Goal: Register for event/course

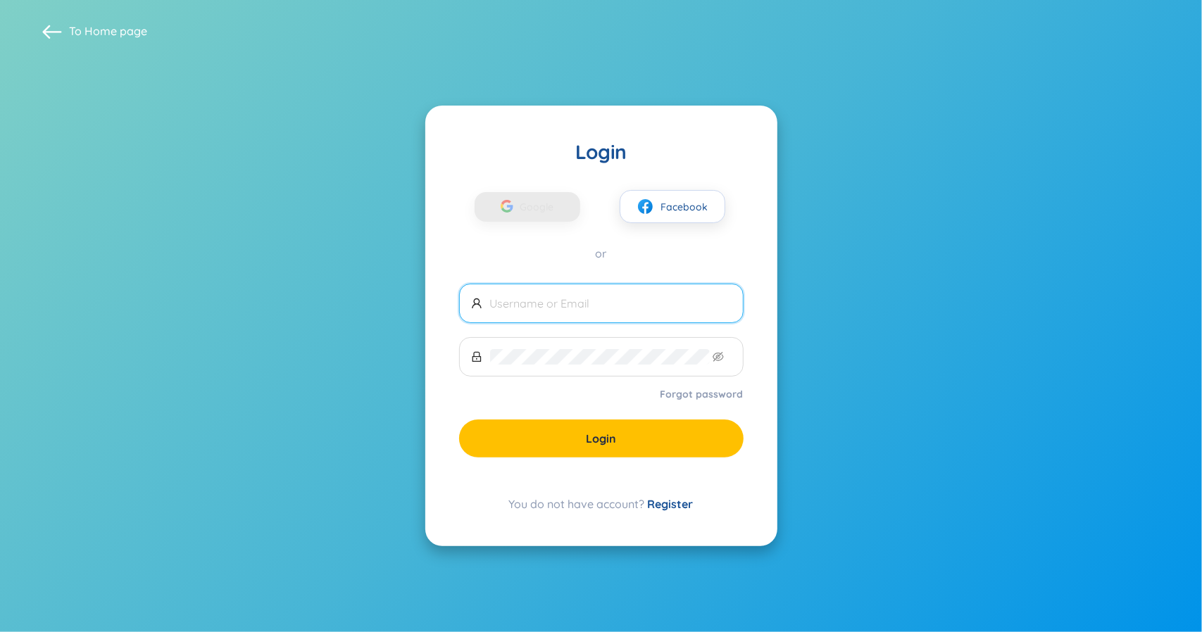
click at [679, 507] on link "Register" at bounding box center [671, 504] width 46 height 14
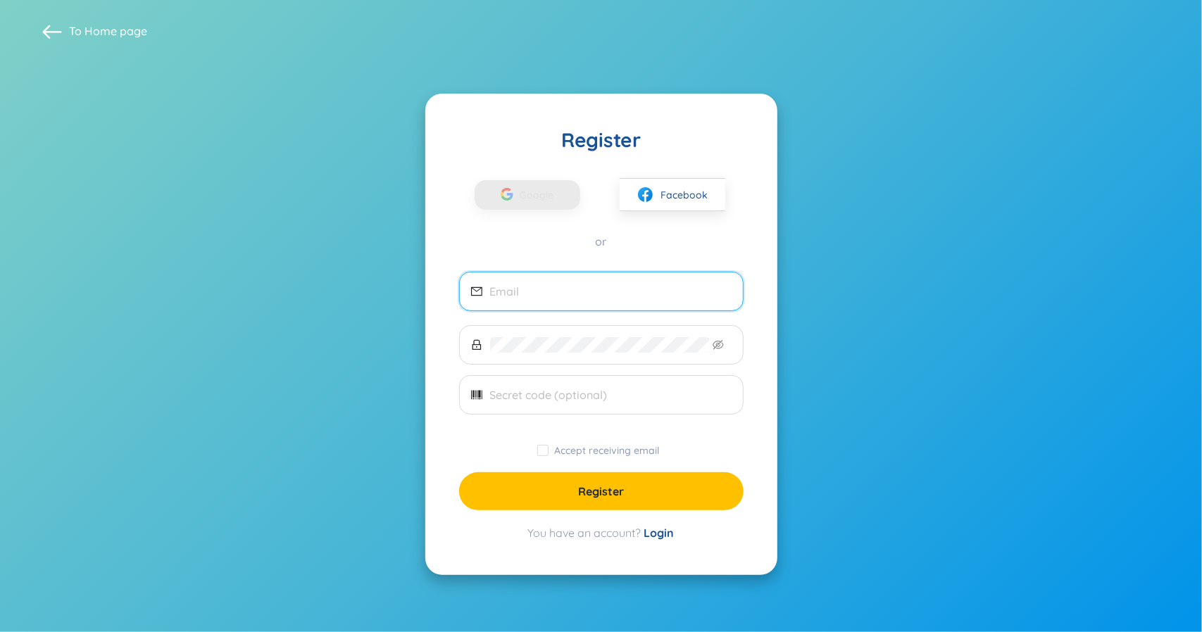
click at [625, 294] on input "email" at bounding box center [611, 291] width 242 height 15
click at [570, 296] on input "email" at bounding box center [611, 291] width 242 height 15
type input "sinceresitzx@qq.com"
click at [575, 353] on span at bounding box center [601, 344] width 284 height 39
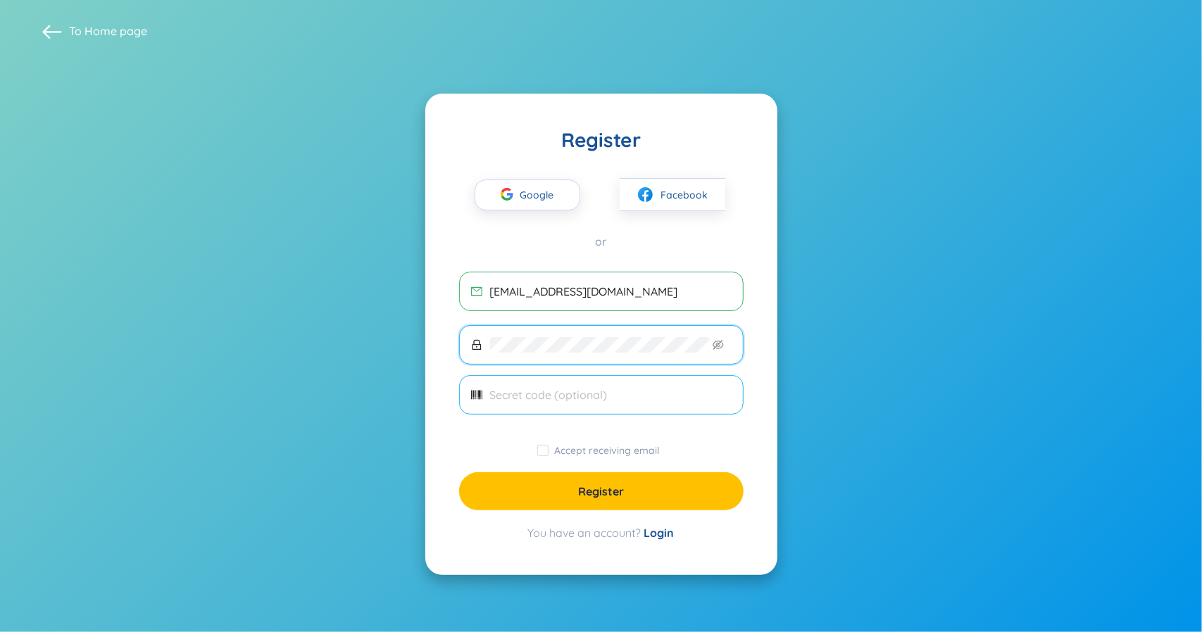
click at [565, 395] on input "text" at bounding box center [611, 394] width 242 height 15
click at [546, 449] on input "Accept receiving email" at bounding box center [542, 450] width 11 height 11
checkbox input "true"
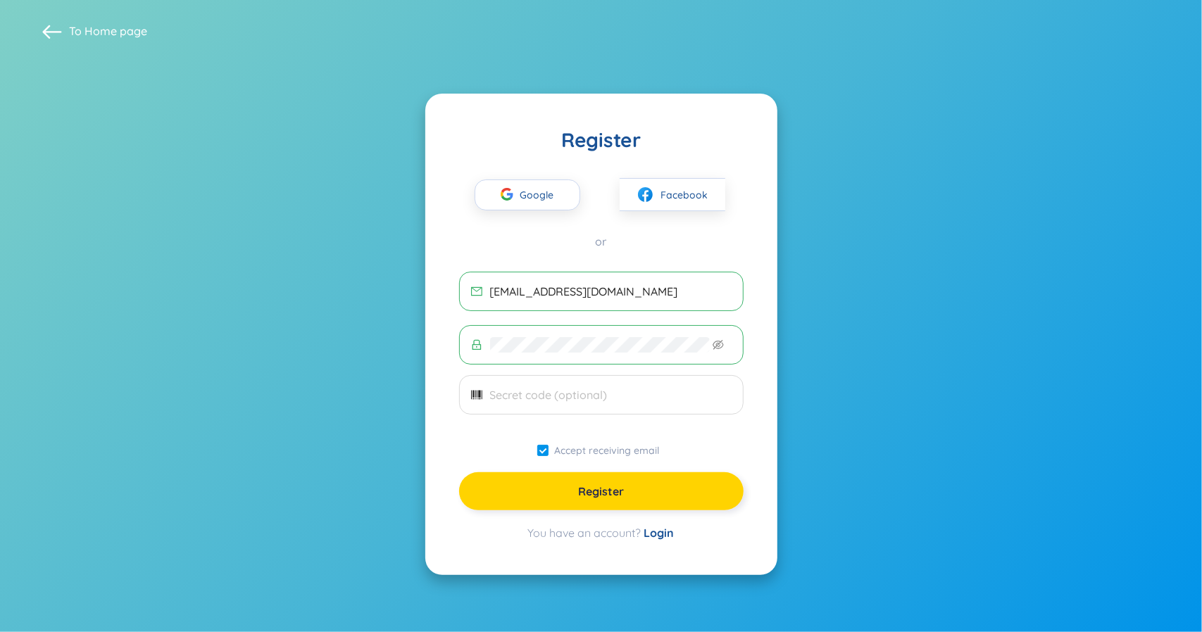
click at [566, 482] on button "Register" at bounding box center [601, 492] width 284 height 38
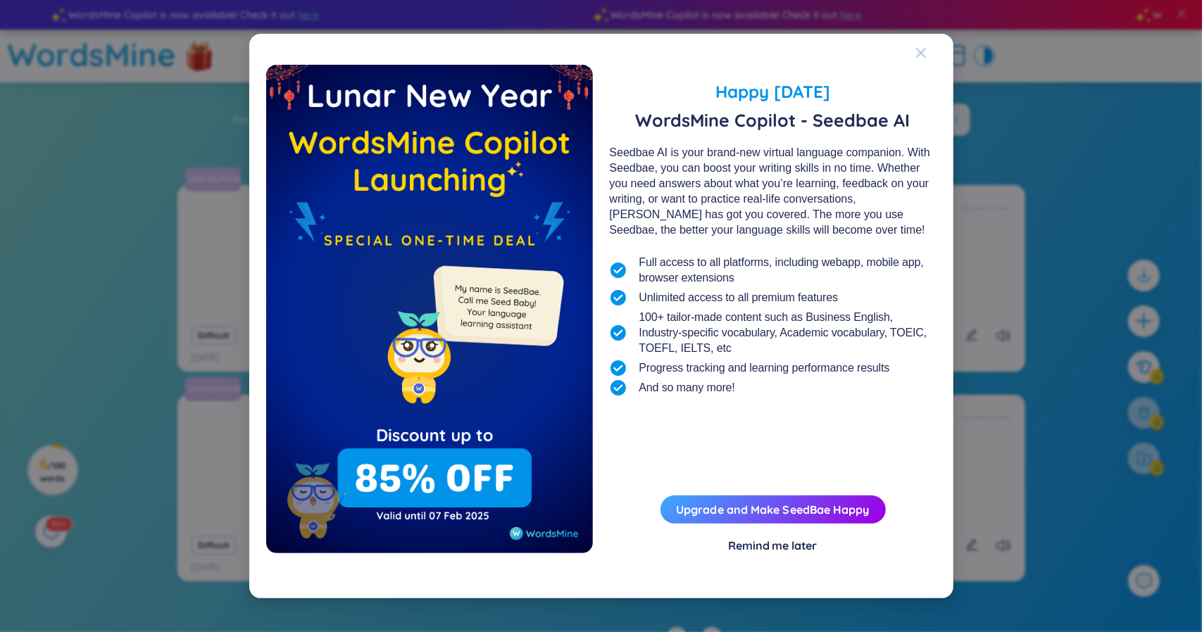
click at [923, 53] on icon "Close" at bounding box center [920, 52] width 11 height 11
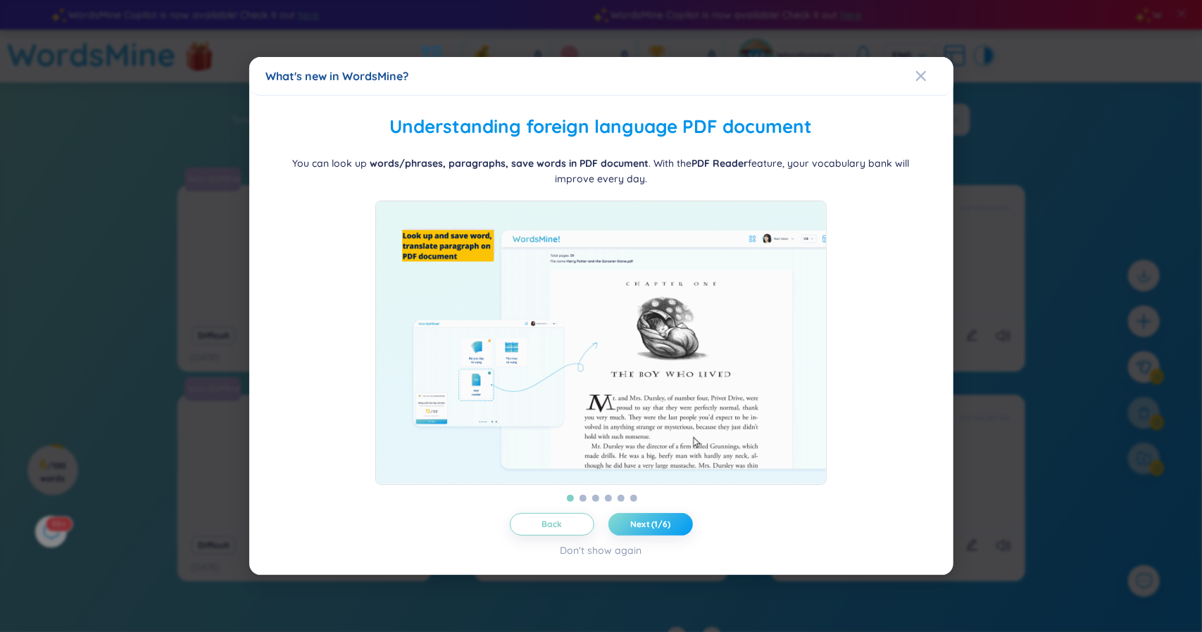
click at [636, 530] on span "Next (1/6)" at bounding box center [650, 524] width 40 height 11
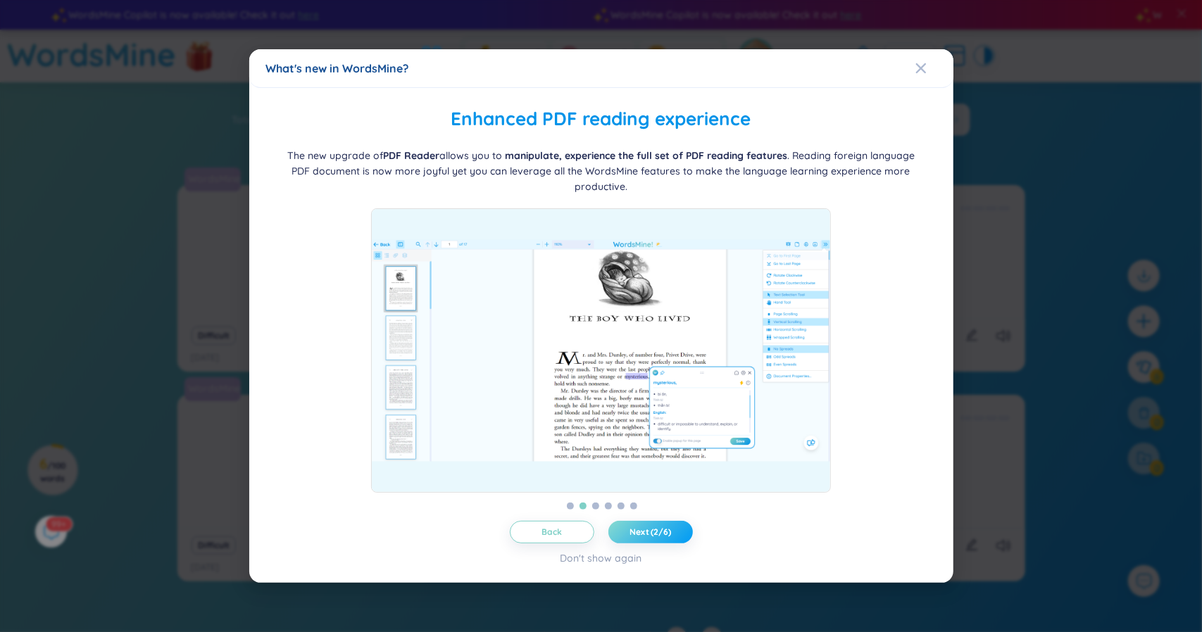
click at [649, 537] on span "Next (2/6)" at bounding box center [651, 532] width 42 height 11
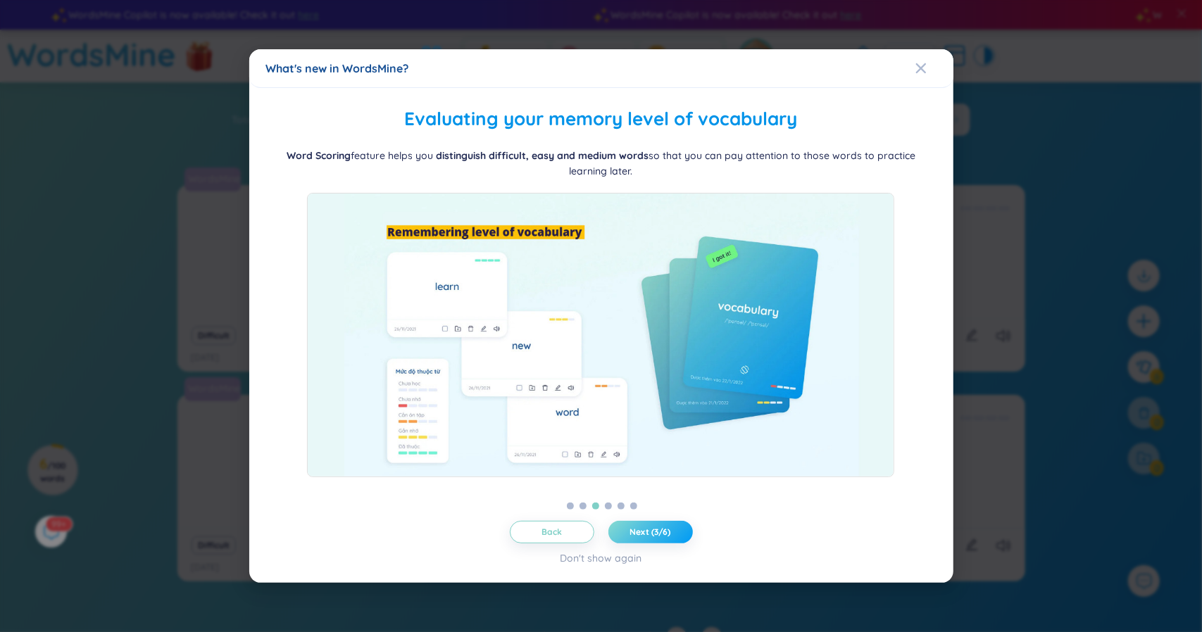
click at [659, 534] on span "Next (3/6)" at bounding box center [650, 532] width 41 height 11
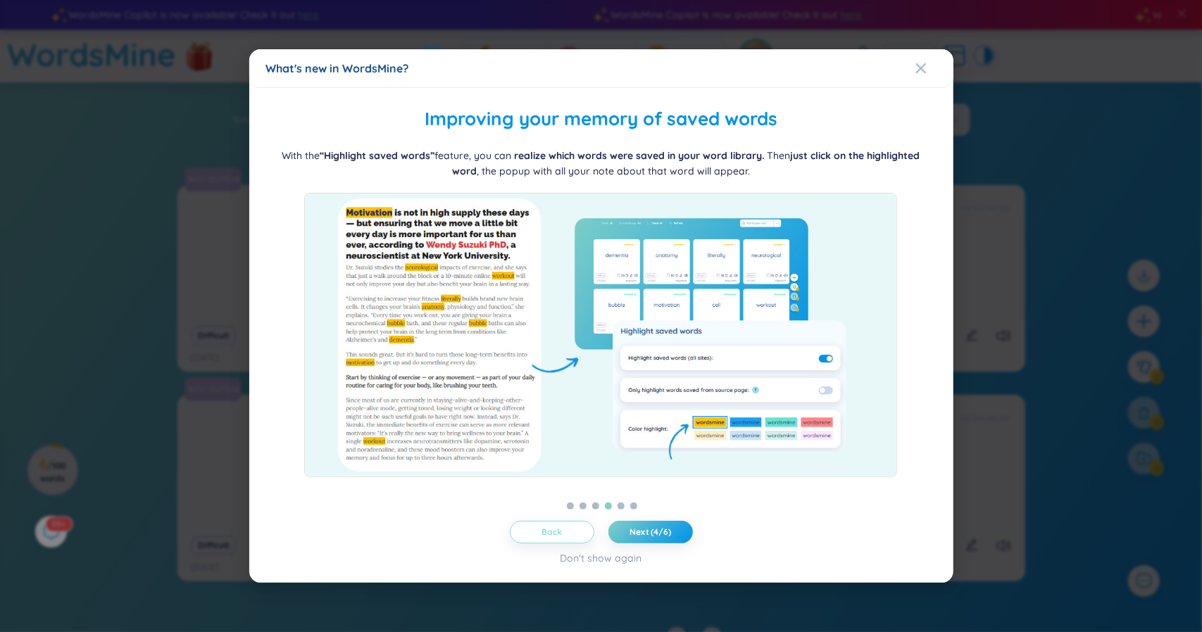
click at [549, 532] on span "Back" at bounding box center [552, 532] width 20 height 11
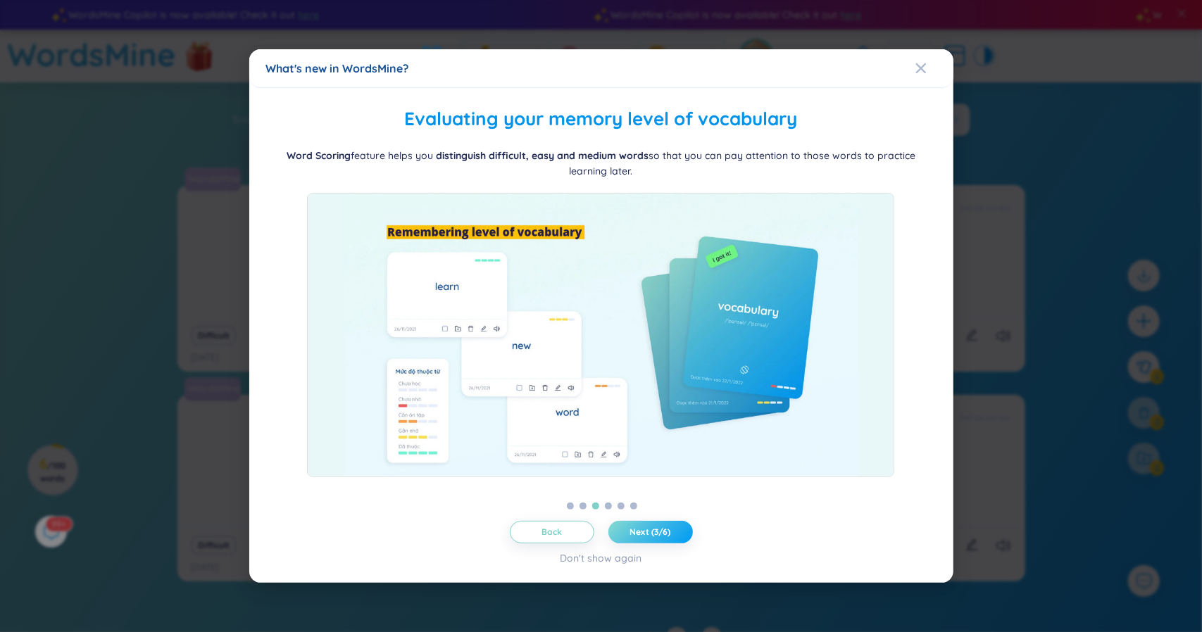
click at [646, 538] on button "Next (3/6)" at bounding box center [650, 532] width 85 height 23
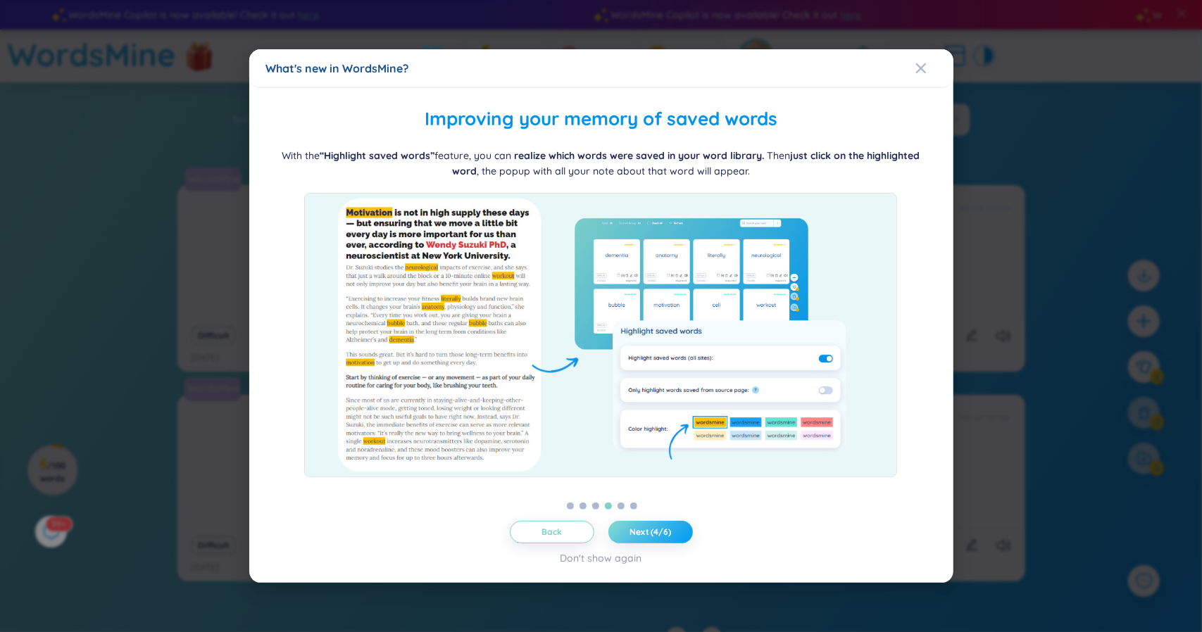
click at [651, 533] on span "Next (4/6)" at bounding box center [651, 532] width 42 height 11
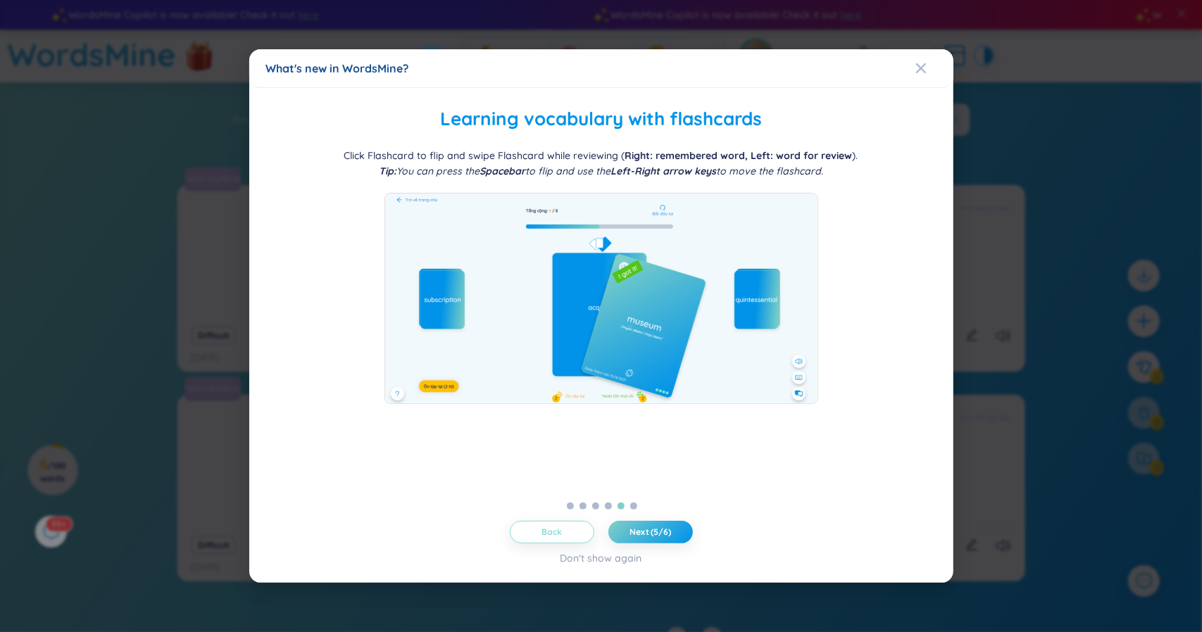
click at [561, 529] on span "Back" at bounding box center [552, 532] width 20 height 11
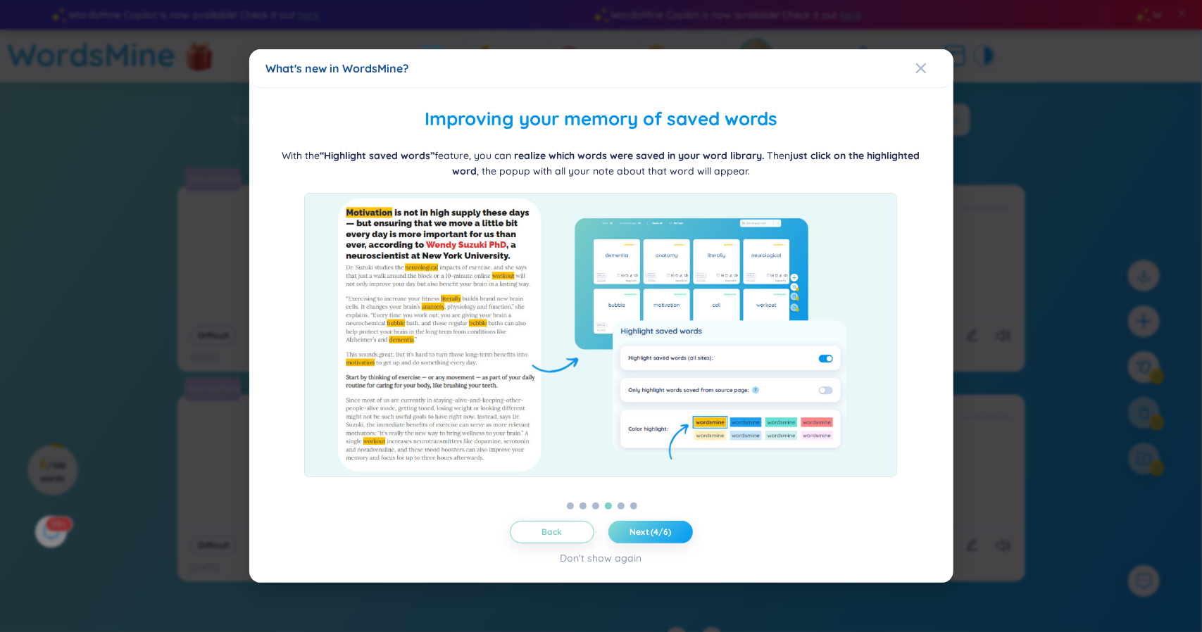
click at [655, 527] on span "Next (4/6)" at bounding box center [651, 532] width 42 height 11
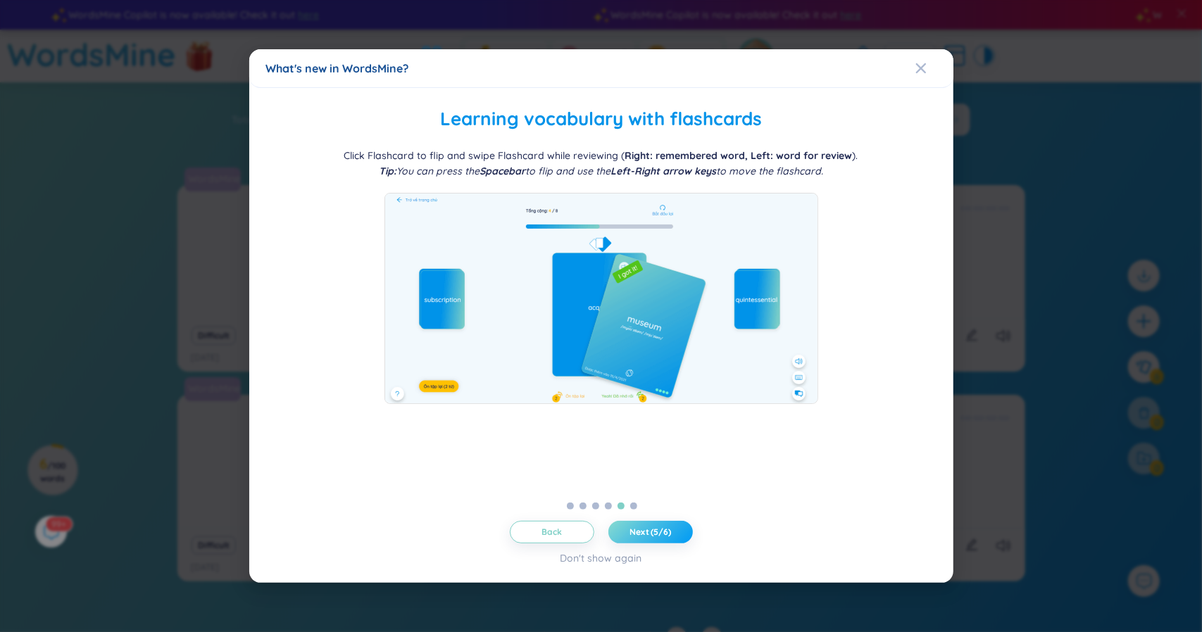
click at [656, 530] on span "Next (5/6)" at bounding box center [651, 532] width 42 height 11
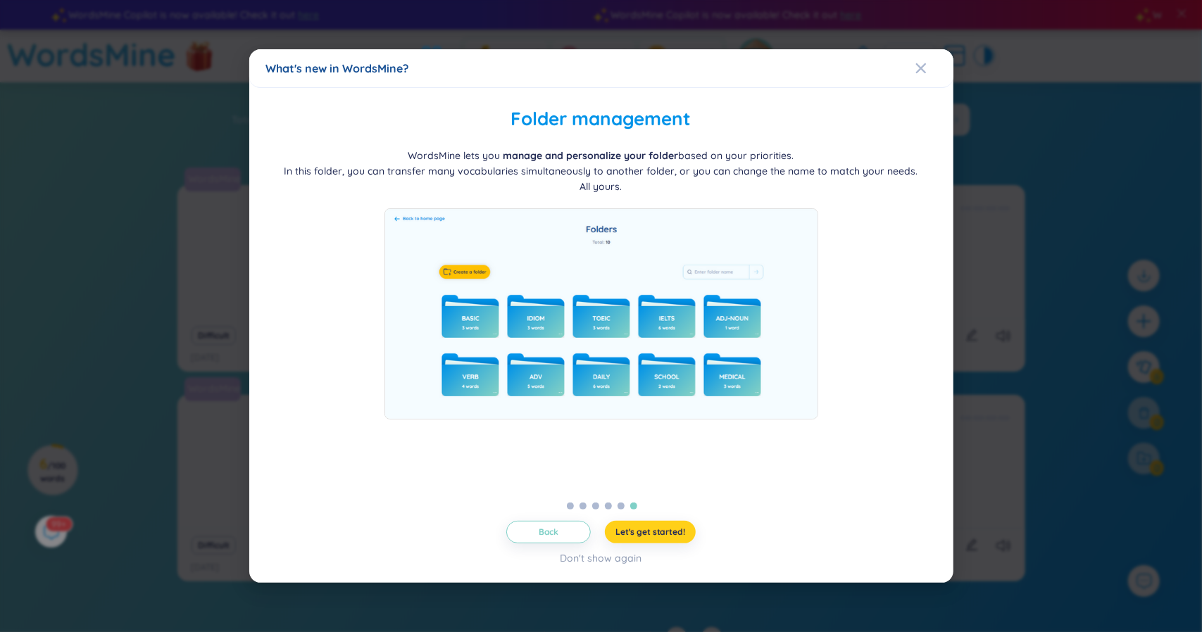
click at [656, 530] on span "Let's get started!" at bounding box center [650, 532] width 70 height 11
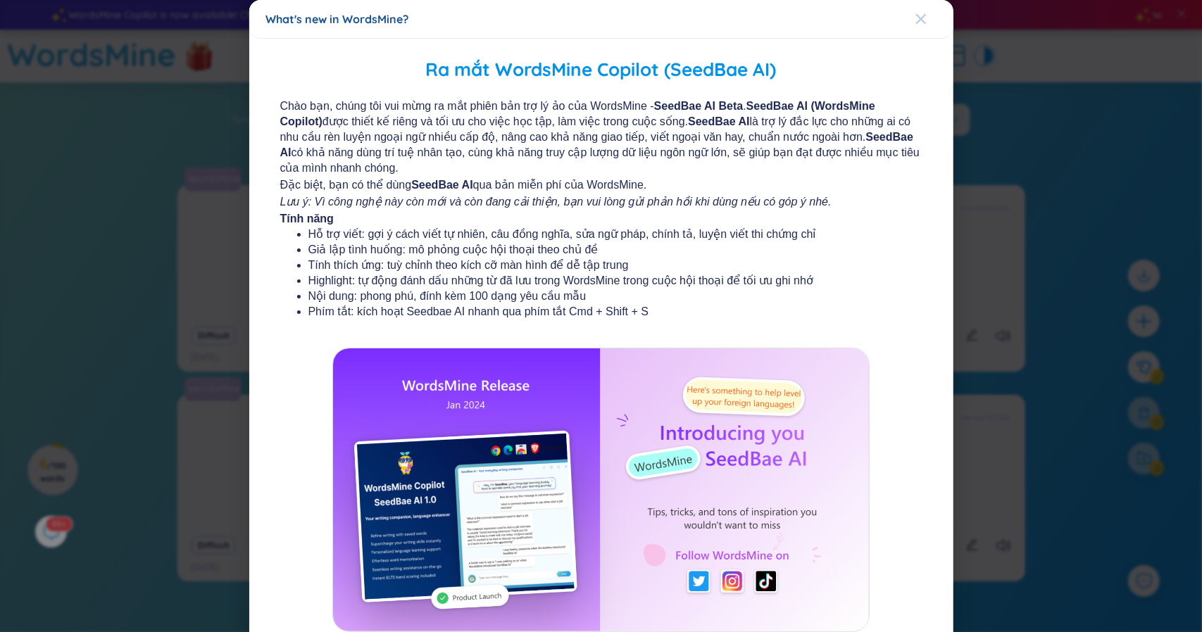
click at [915, 16] on icon "Close" at bounding box center [920, 19] width 10 height 10
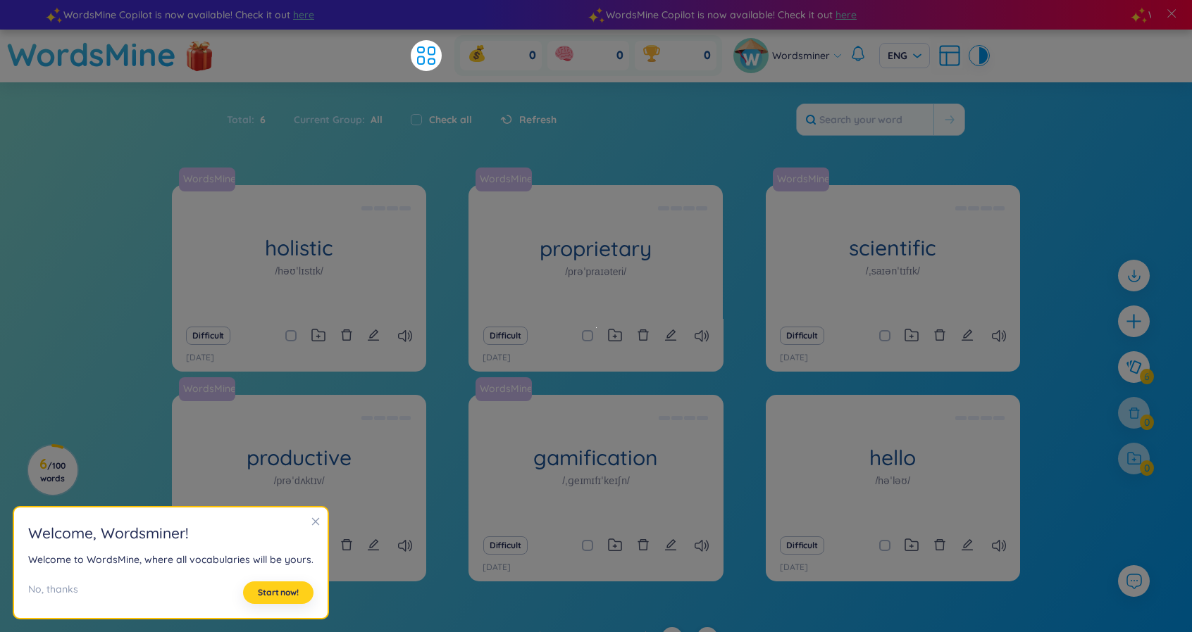
click at [270, 590] on span "Start now!" at bounding box center [278, 592] width 41 height 11
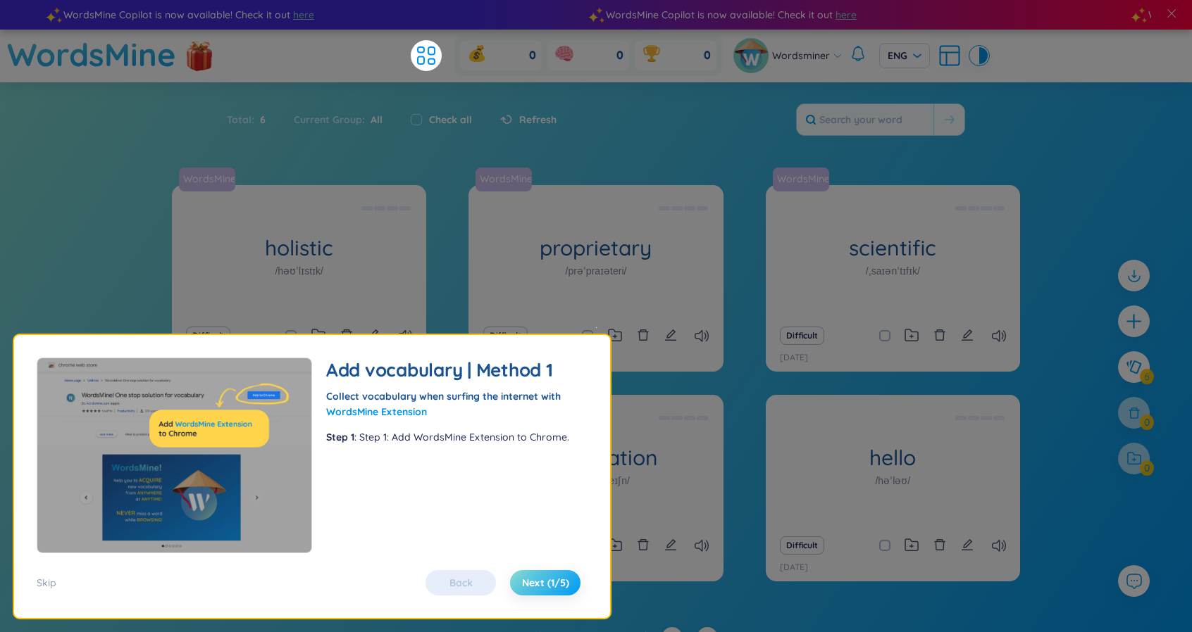
click at [538, 572] on button "Next (1/5)" at bounding box center [545, 582] width 70 height 25
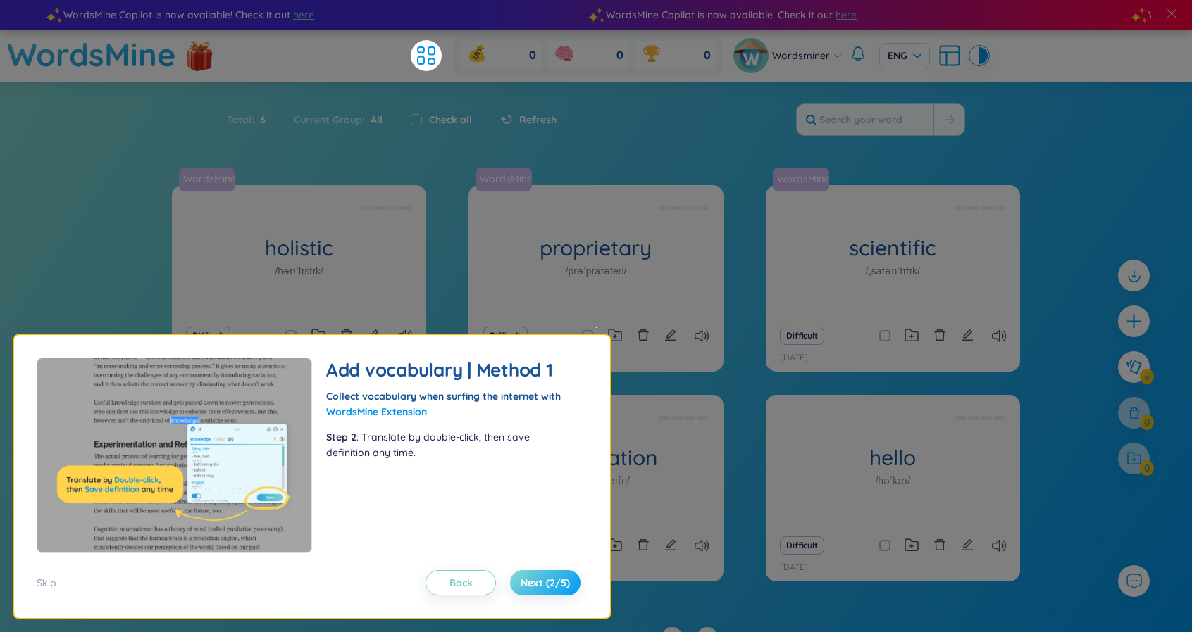
click at [550, 584] on span "Next (2/5)" at bounding box center [544, 583] width 49 height 14
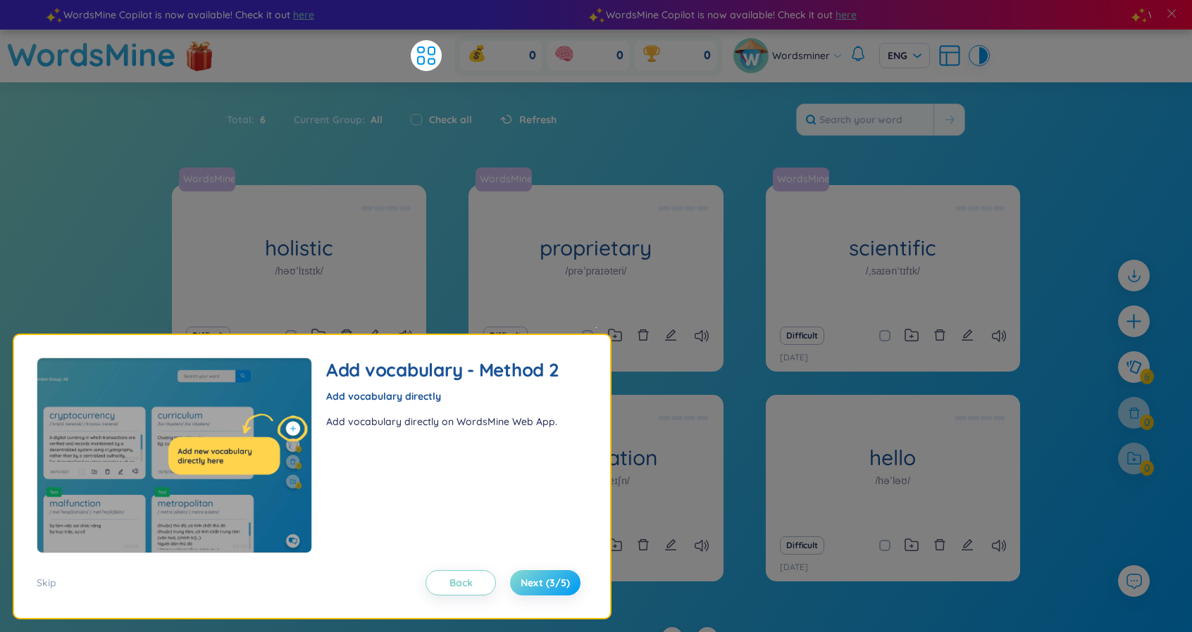
click at [542, 580] on span "Next (3/5)" at bounding box center [544, 583] width 49 height 14
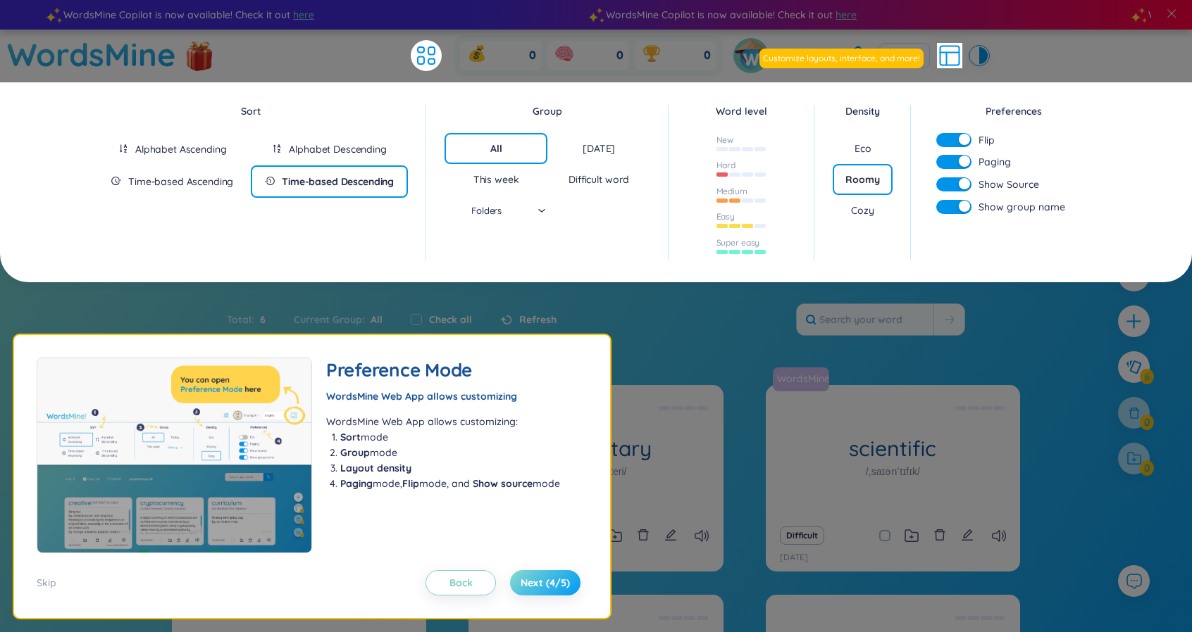
click at [556, 582] on span "Next (4/5)" at bounding box center [544, 583] width 49 height 14
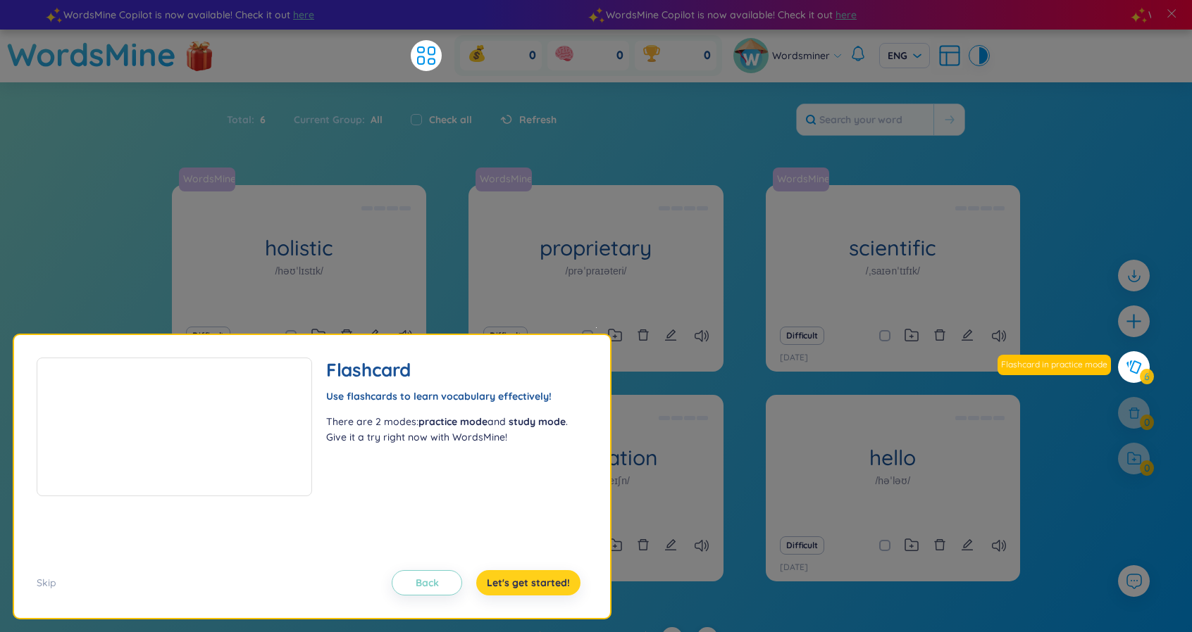
click at [547, 581] on span "Let's get started!" at bounding box center [528, 583] width 83 height 14
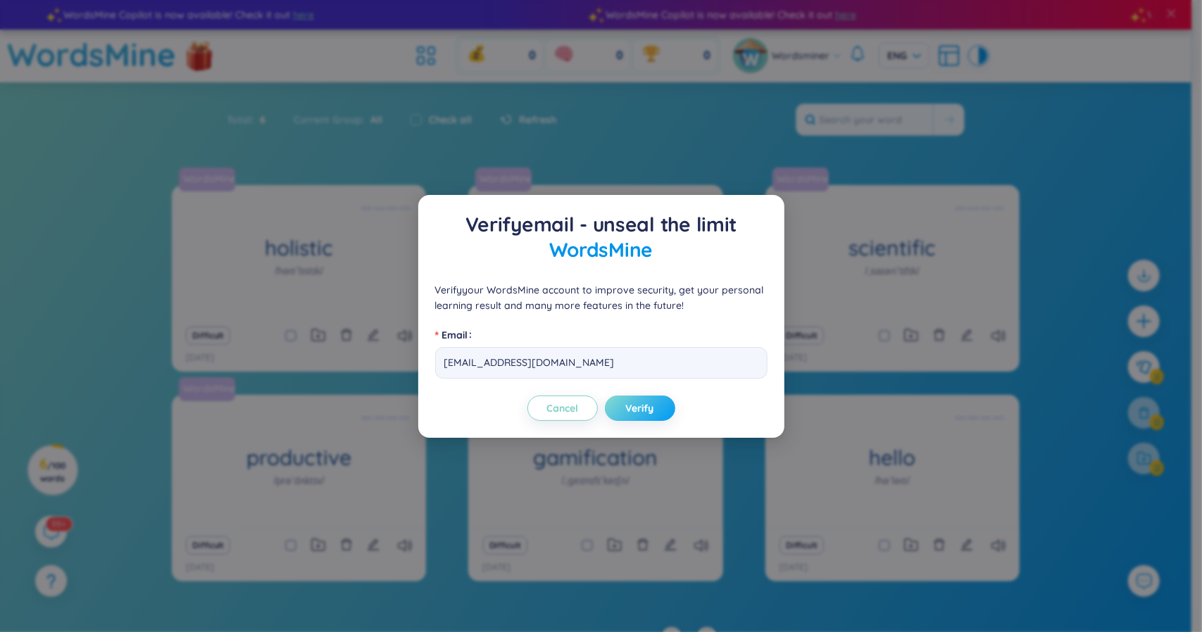
click at [632, 404] on span "Verify" at bounding box center [640, 408] width 28 height 14
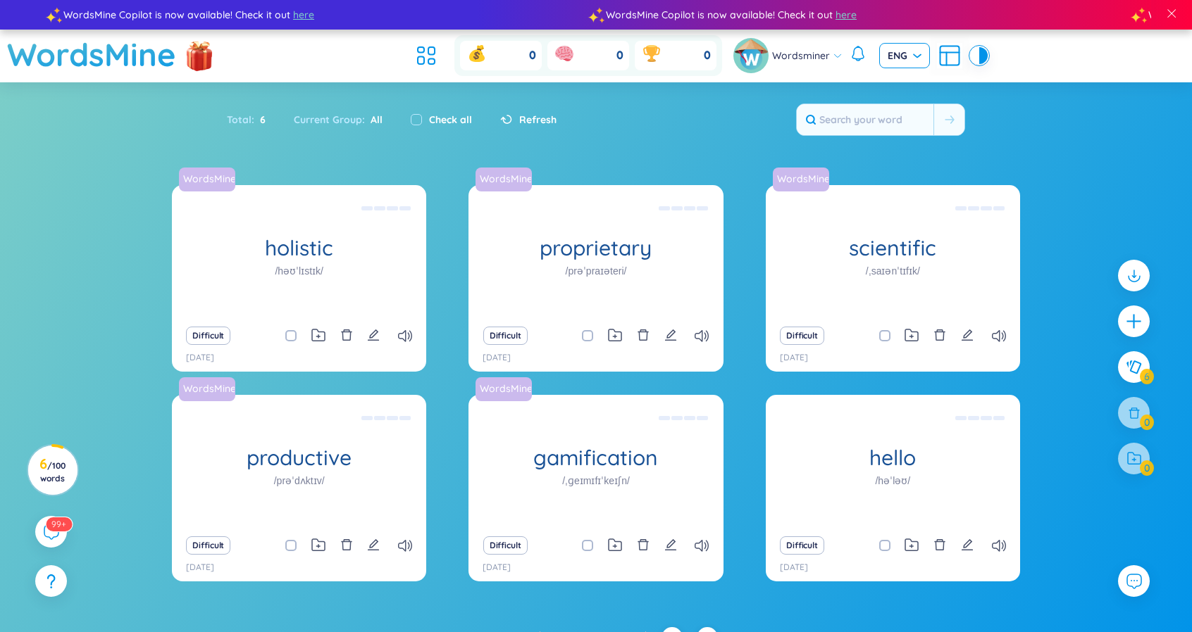
click at [903, 56] on span "ENG" at bounding box center [904, 56] width 34 height 14
click at [766, 133] on div "Total : 6 Current Group : All Check all Refresh" at bounding box center [595, 126] width 879 height 61
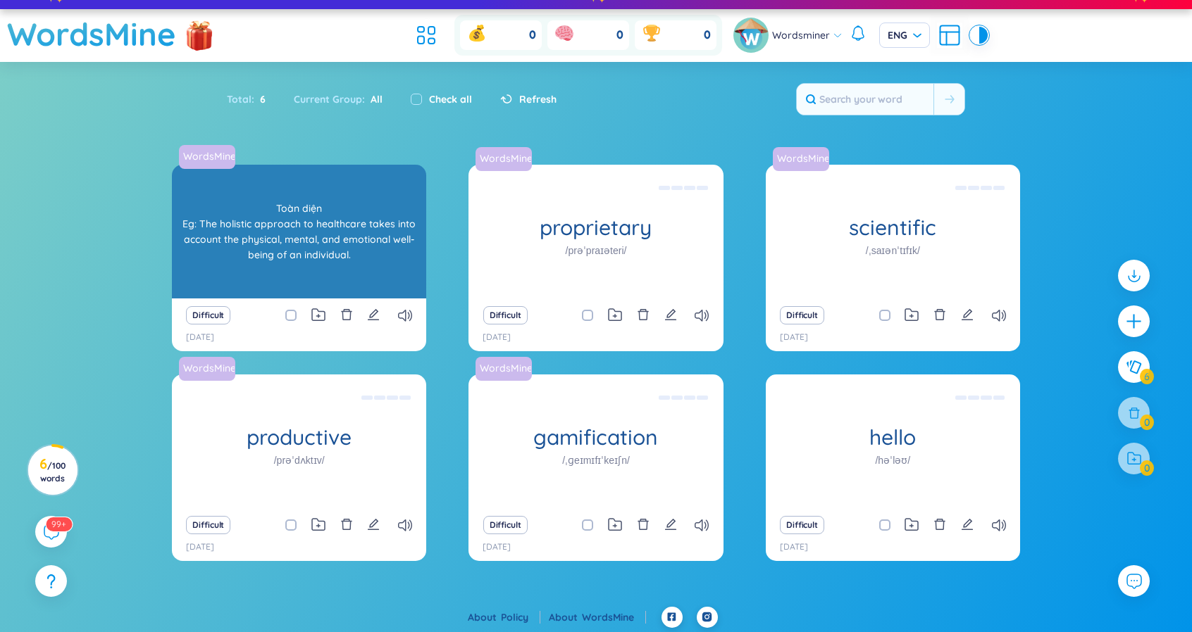
scroll to position [23, 0]
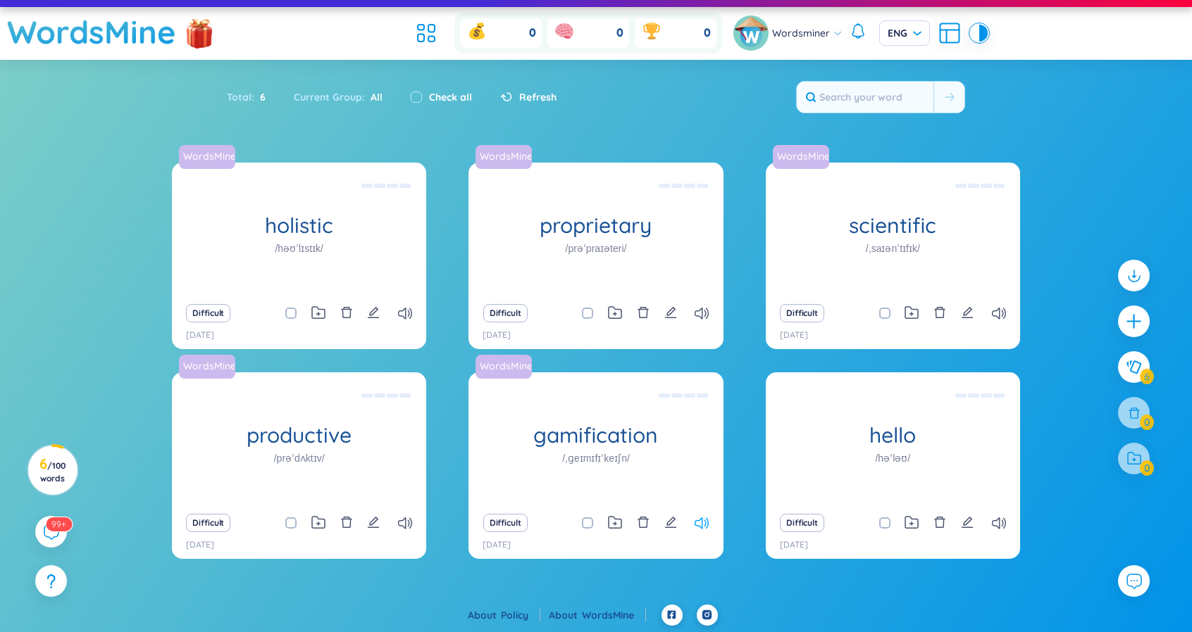
click at [699, 520] on icon at bounding box center [701, 524] width 14 height 12
click at [696, 313] on icon at bounding box center [701, 314] width 14 height 12
click at [979, 34] on div at bounding box center [983, 33] width 8 height 17
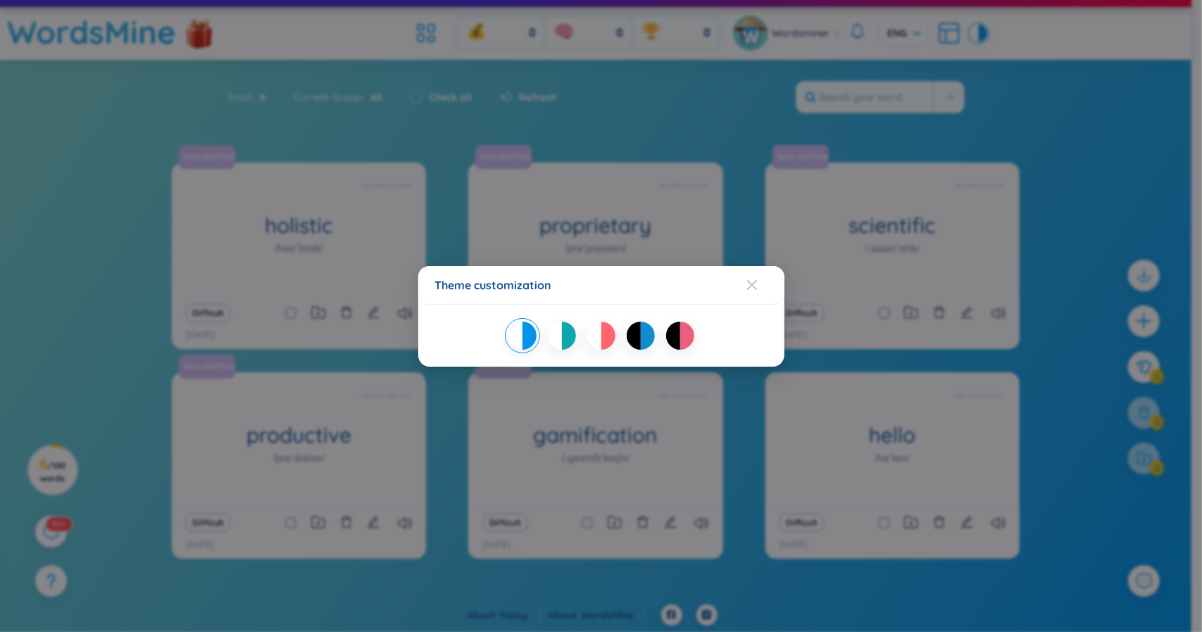
click at [761, 277] on span "Close" at bounding box center [765, 285] width 38 height 38
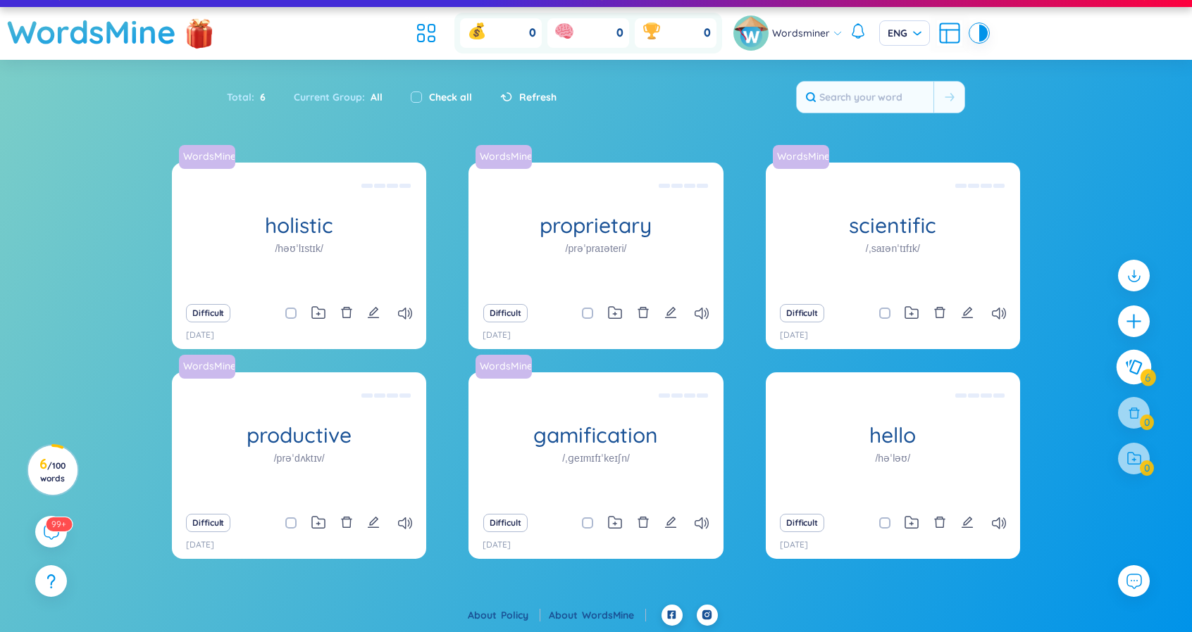
click at [1130, 366] on icon at bounding box center [1133, 367] width 17 height 15
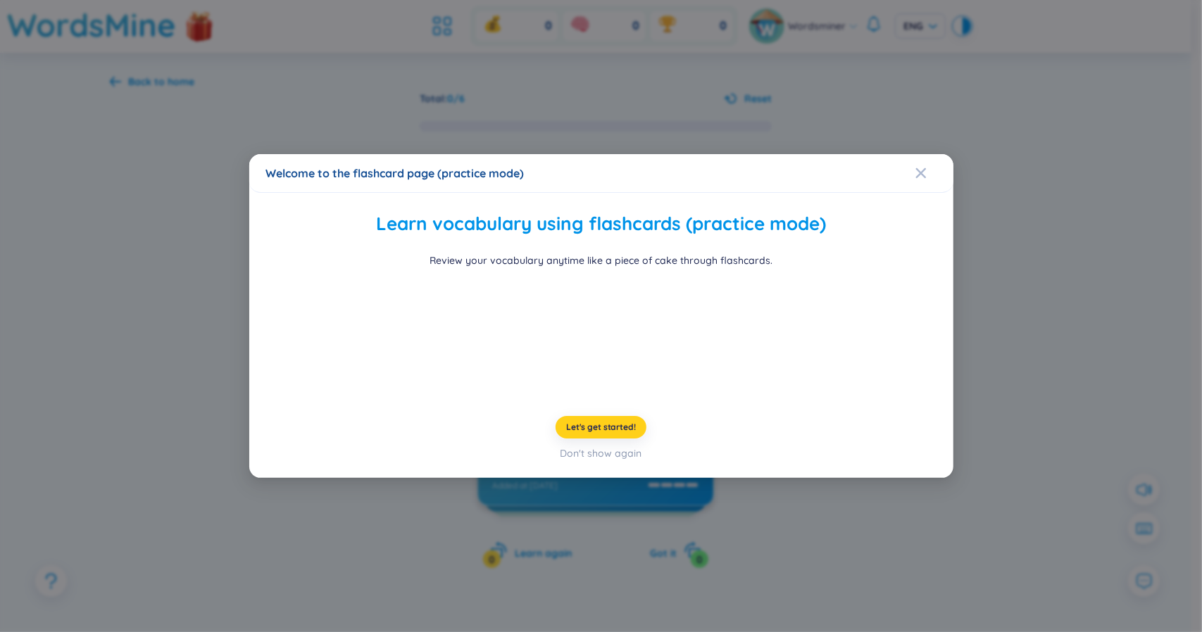
click at [611, 433] on span "Let's get started!" at bounding box center [601, 427] width 70 height 11
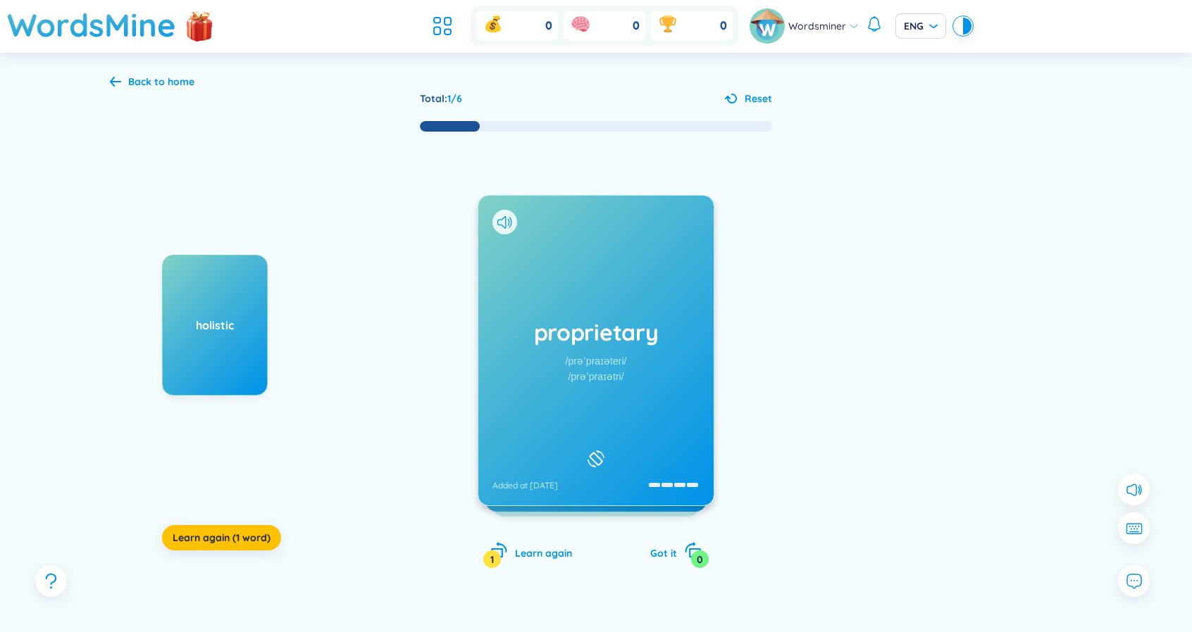
click at [596, 453] on icon at bounding box center [595, 459] width 21 height 17
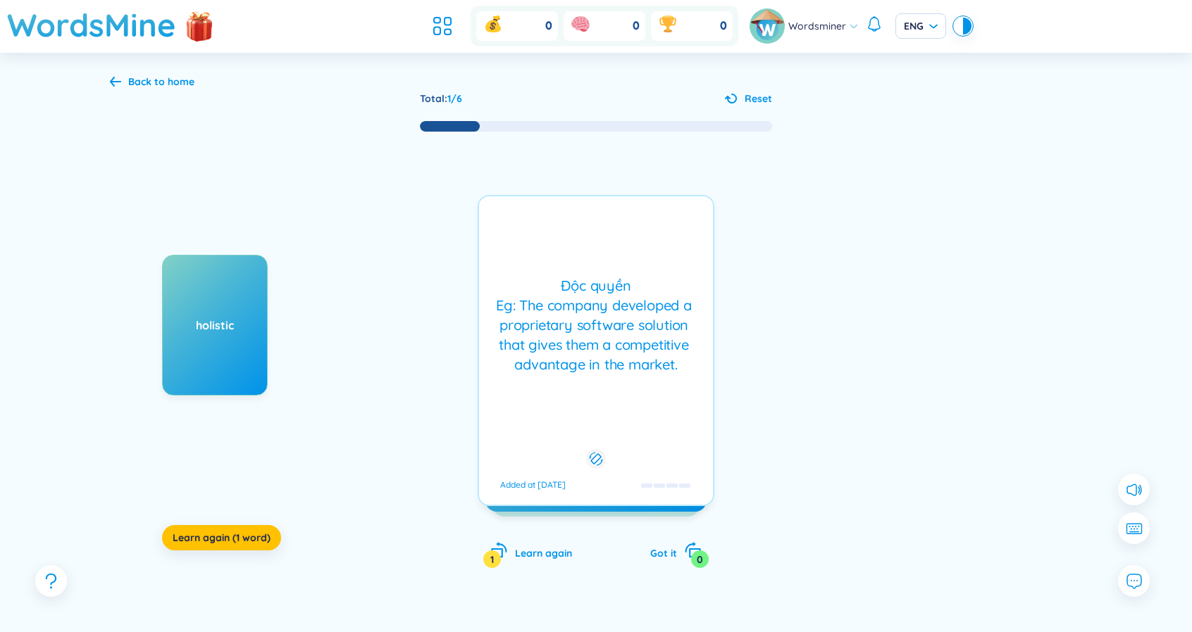
click at [594, 451] on icon at bounding box center [595, 459] width 13 height 17
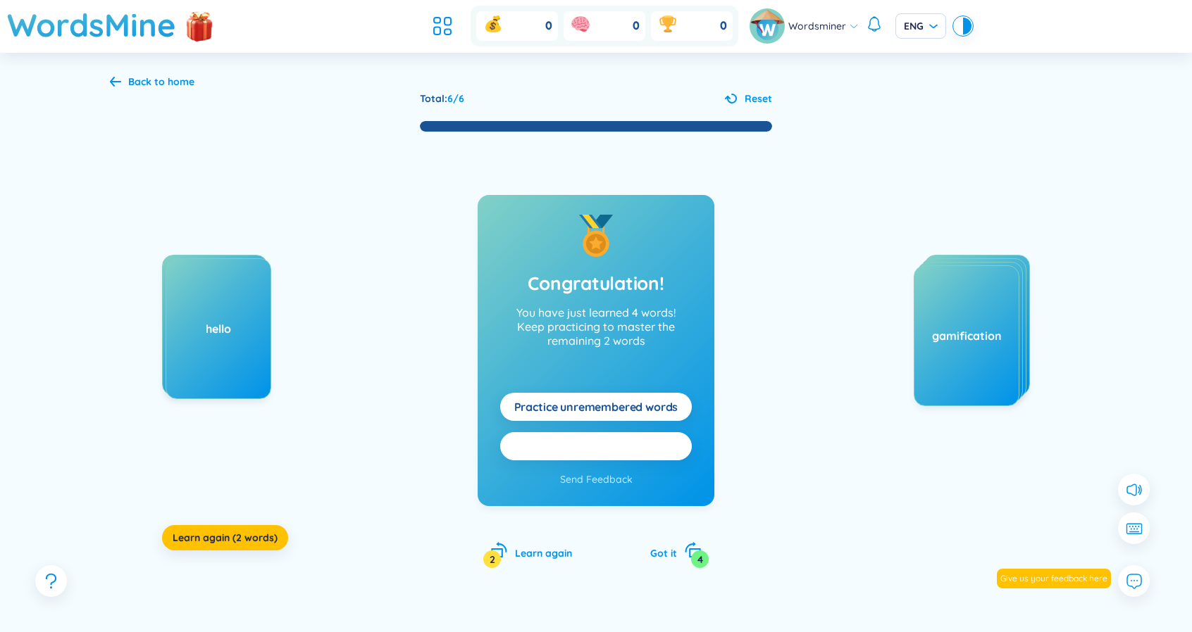
click at [620, 446] on span "Practice all here" at bounding box center [596, 446] width 85 height 15
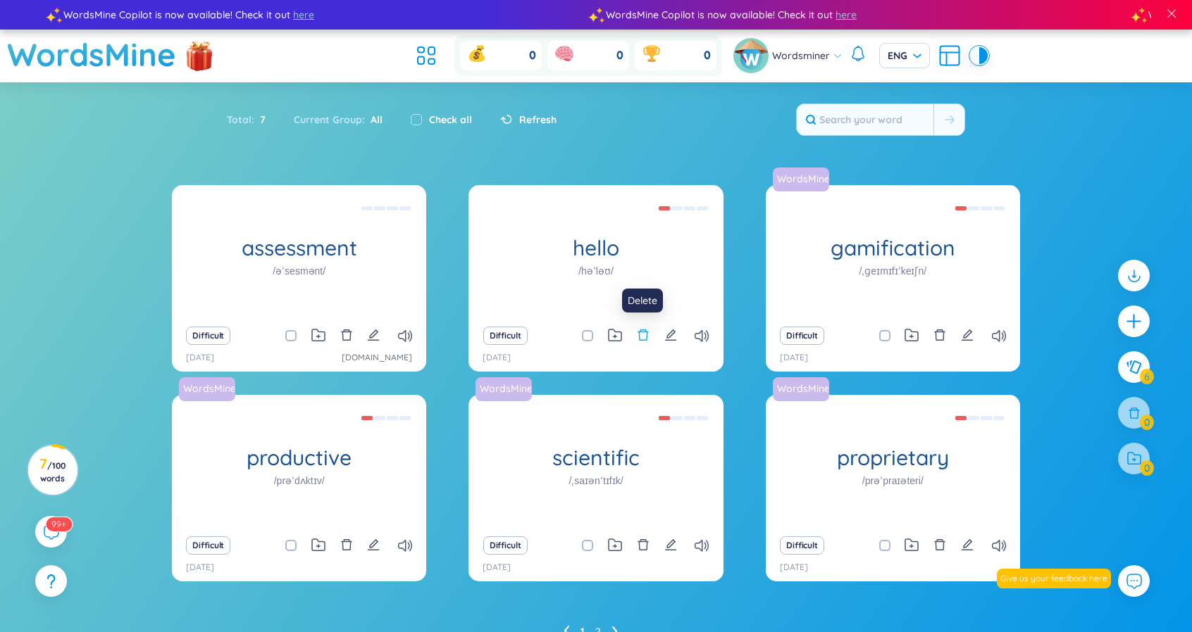
click at [643, 339] on icon "delete" at bounding box center [643, 335] width 13 height 13
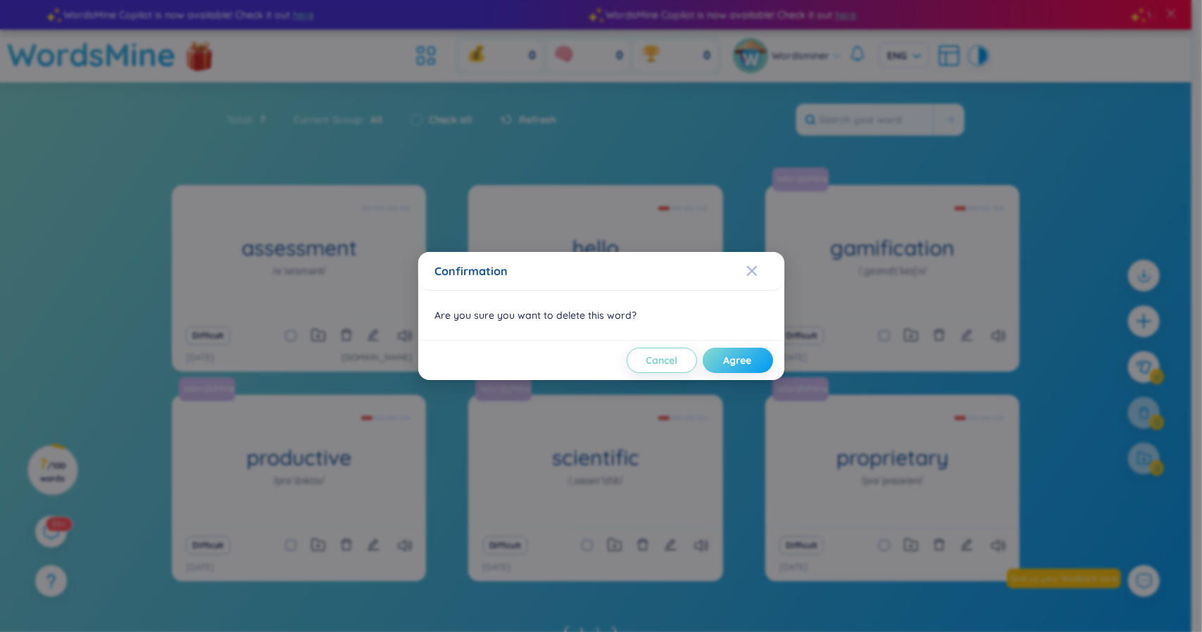
click at [726, 357] on span "Agree" at bounding box center [738, 361] width 28 height 14
